Goal: Check status

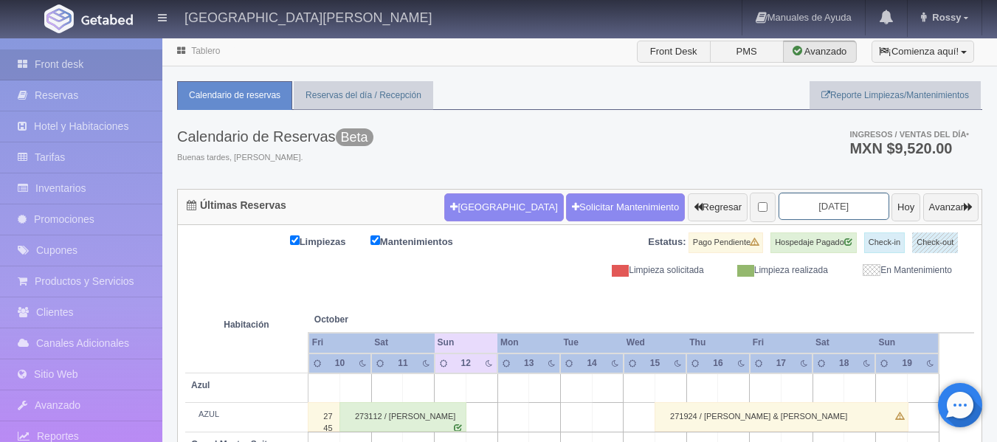
click at [844, 207] on input "[DATE]" at bounding box center [833, 206] width 111 height 27
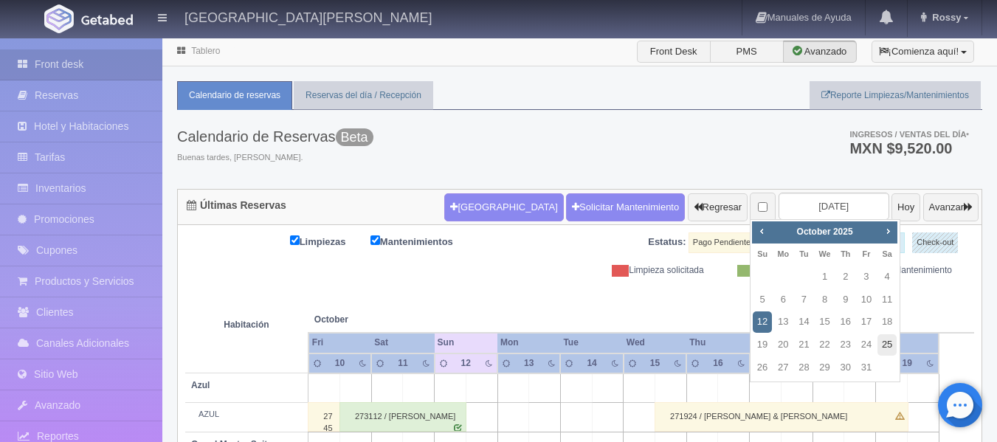
click at [883, 343] on link "25" at bounding box center [886, 344] width 19 height 21
type input "[DATE]"
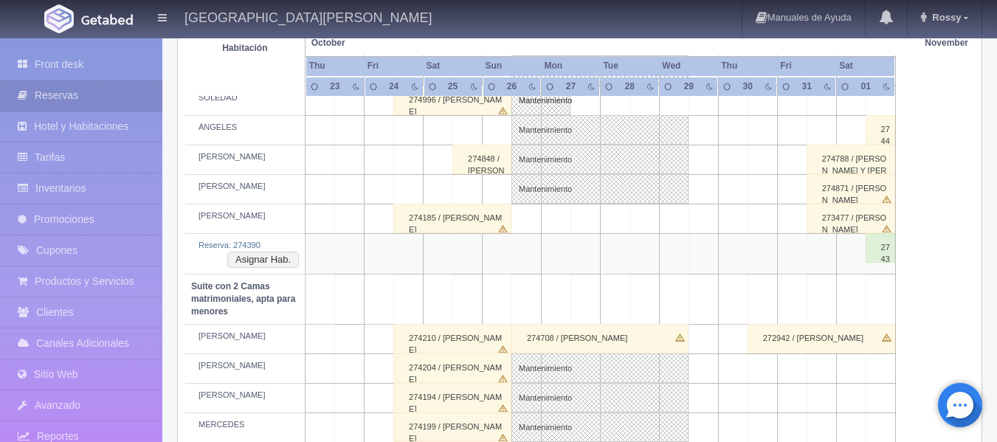
scroll to position [959, 0]
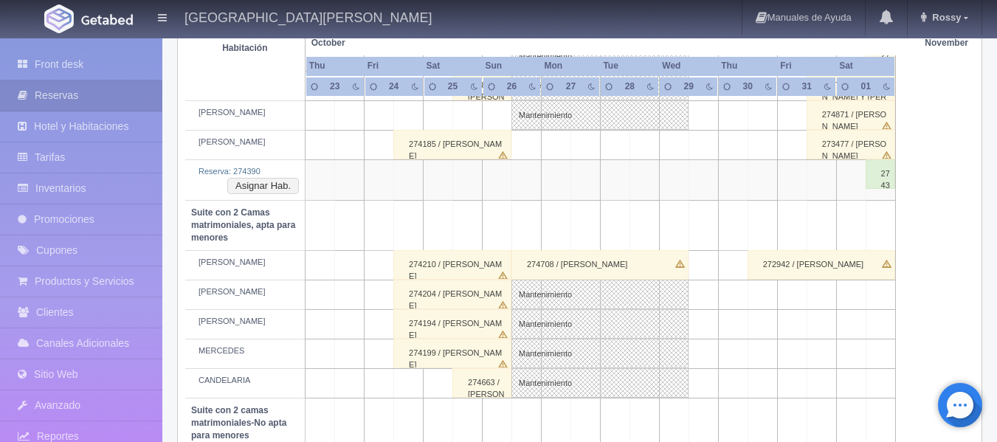
click at [494, 382] on div "274663 / ALBERTO ACEVES" at bounding box center [481, 383] width 59 height 30
